Goal: Task Accomplishment & Management: Use online tool/utility

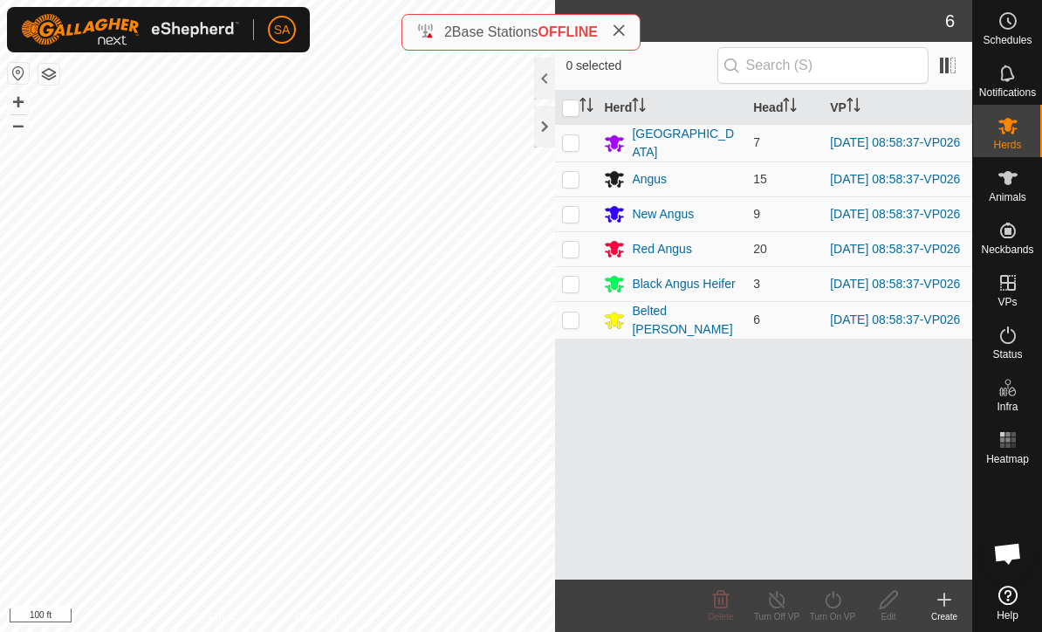
click at [564, 106] on input "checkbox" at bounding box center [570, 107] width 17 height 17
checkbox input "true"
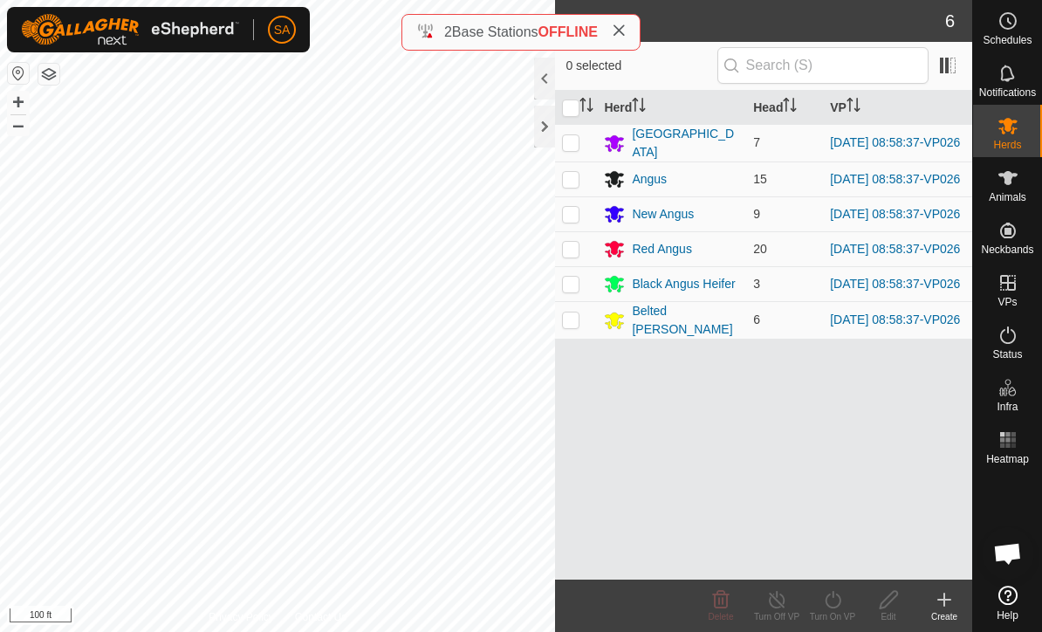
checkbox input "true"
click at [835, 607] on icon at bounding box center [833, 599] width 16 height 17
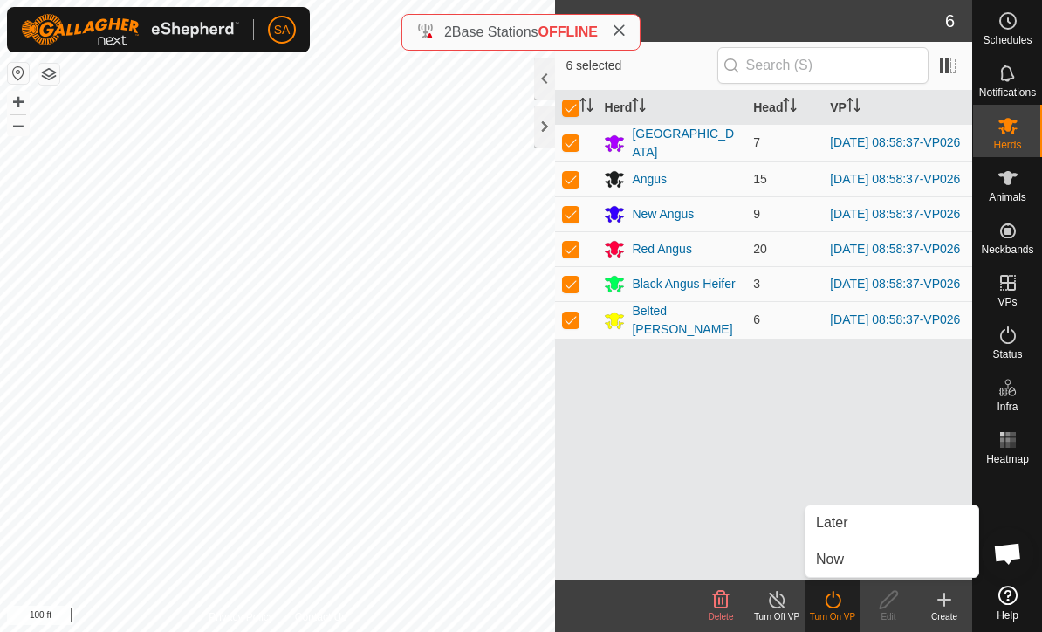
click at [846, 564] on link "Now" at bounding box center [892, 559] width 173 height 35
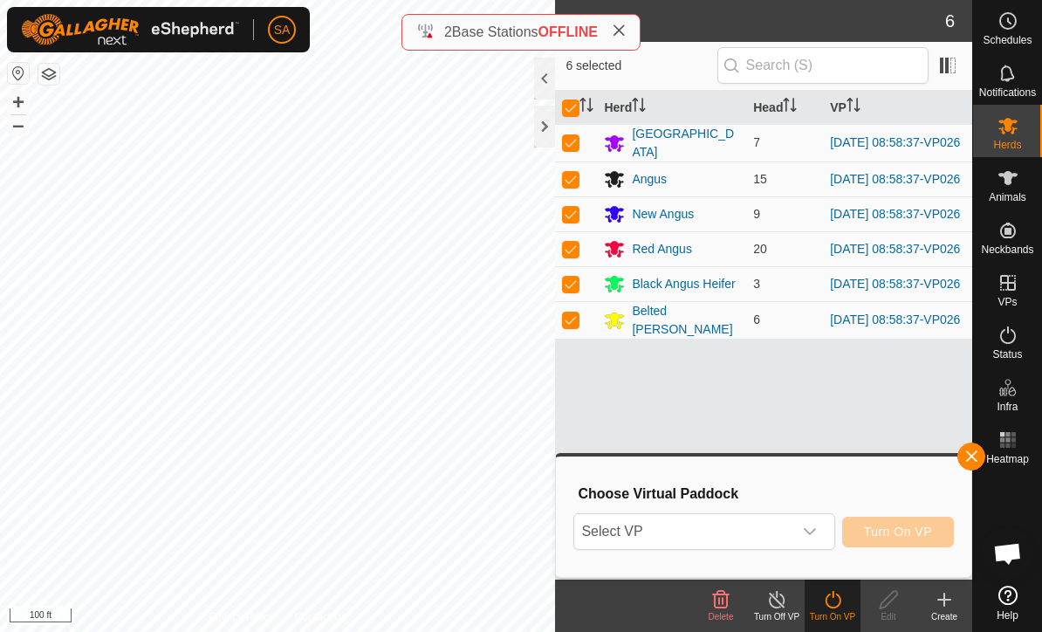
click at [813, 543] on div "dropdown trigger" at bounding box center [809, 531] width 35 height 35
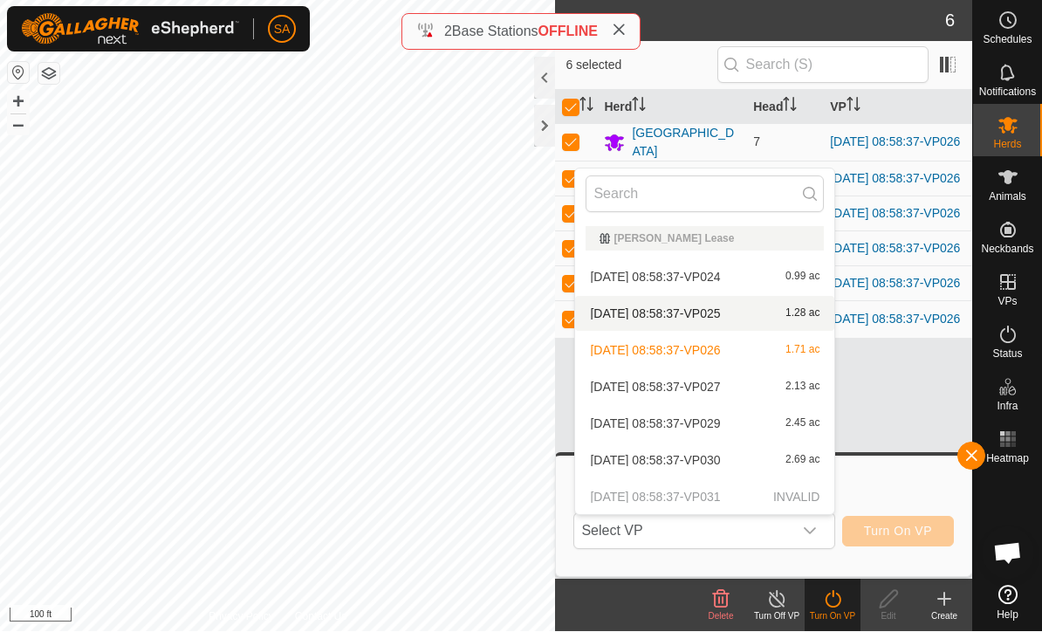
click at [747, 320] on div "[DATE] 08:58:37-VP025 1.28 ac" at bounding box center [705, 314] width 238 height 21
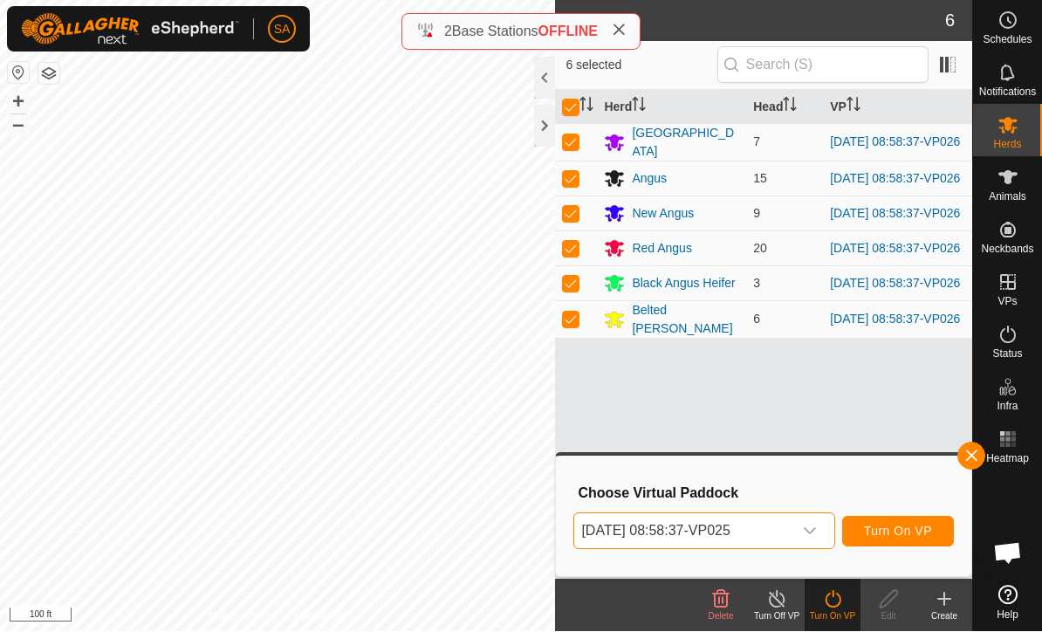
click at [820, 532] on div "dropdown trigger" at bounding box center [809, 531] width 35 height 35
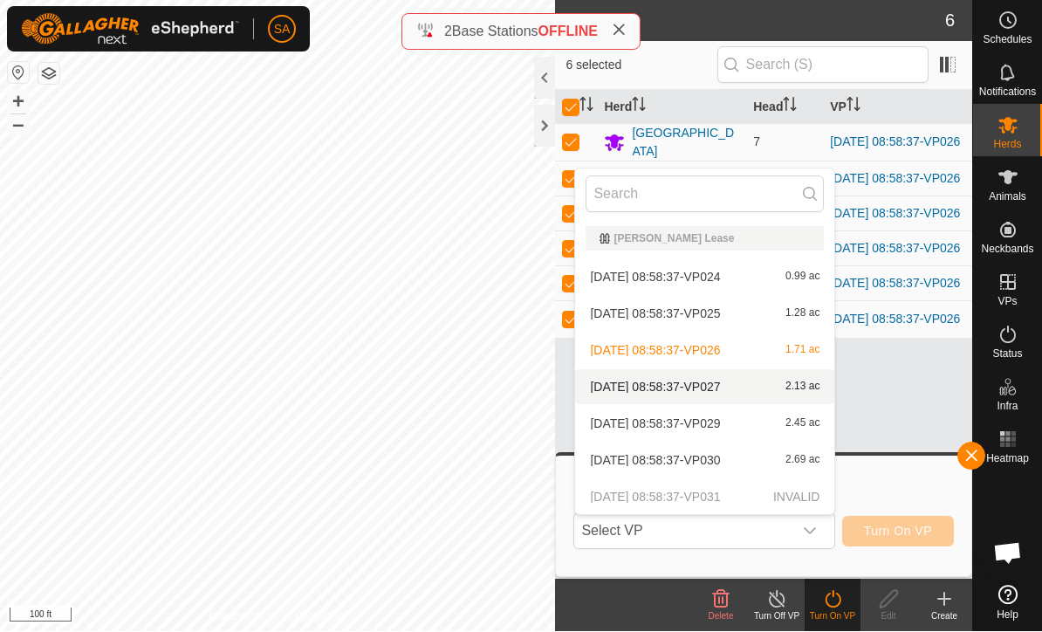
click at [623, 387] on span "[DATE] 08:58:37-VP027" at bounding box center [655, 387] width 130 height 12
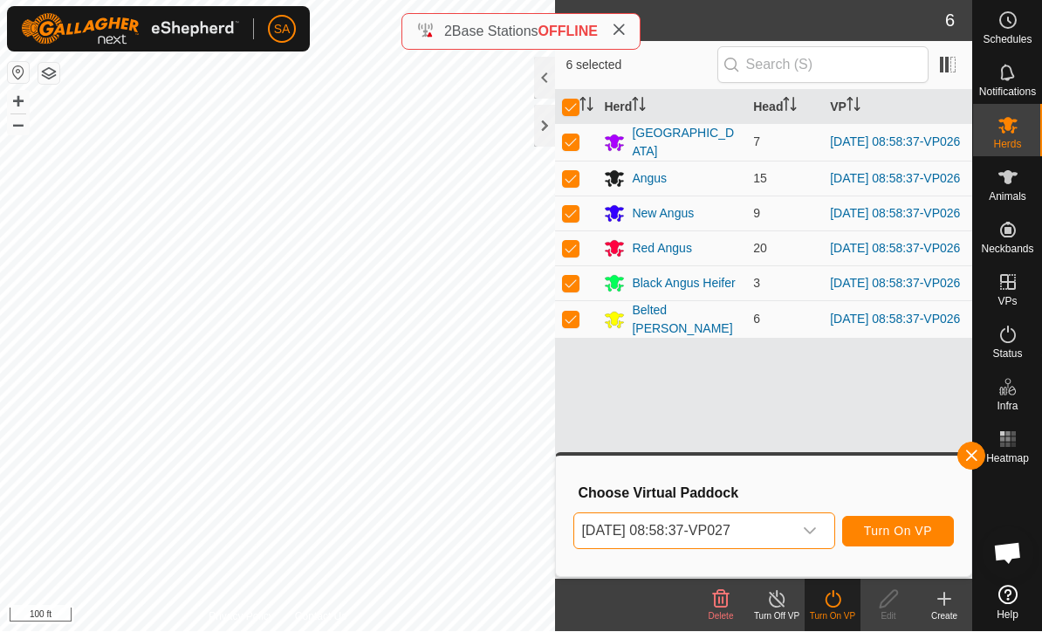
click at [904, 534] on span "Turn On VP" at bounding box center [898, 532] width 68 height 14
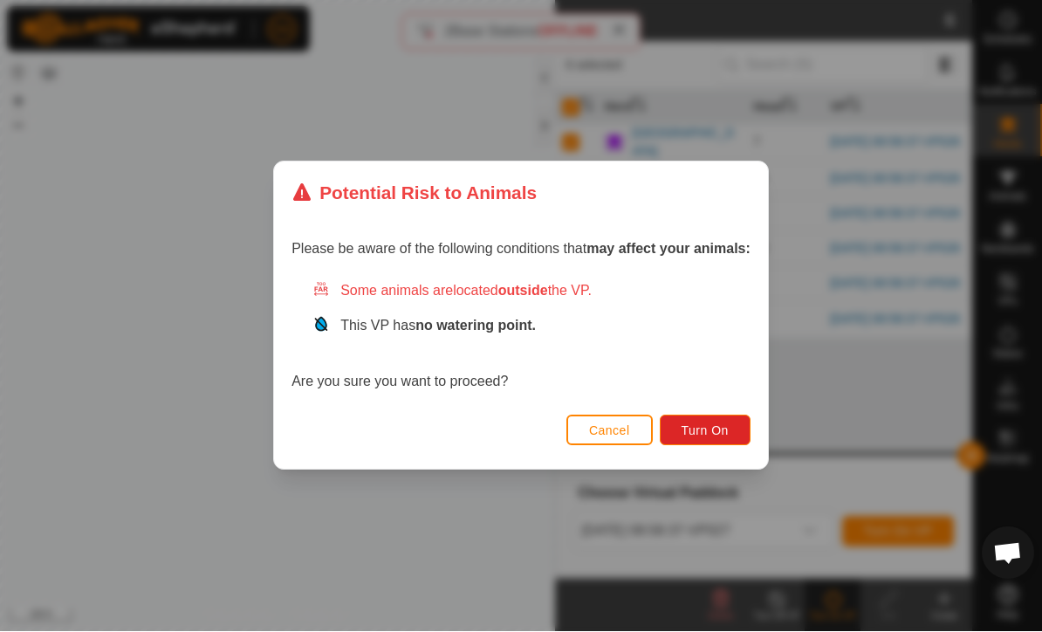
click at [699, 431] on span "Turn On" at bounding box center [705, 431] width 47 height 14
